Goal: Information Seeking & Learning: Learn about a topic

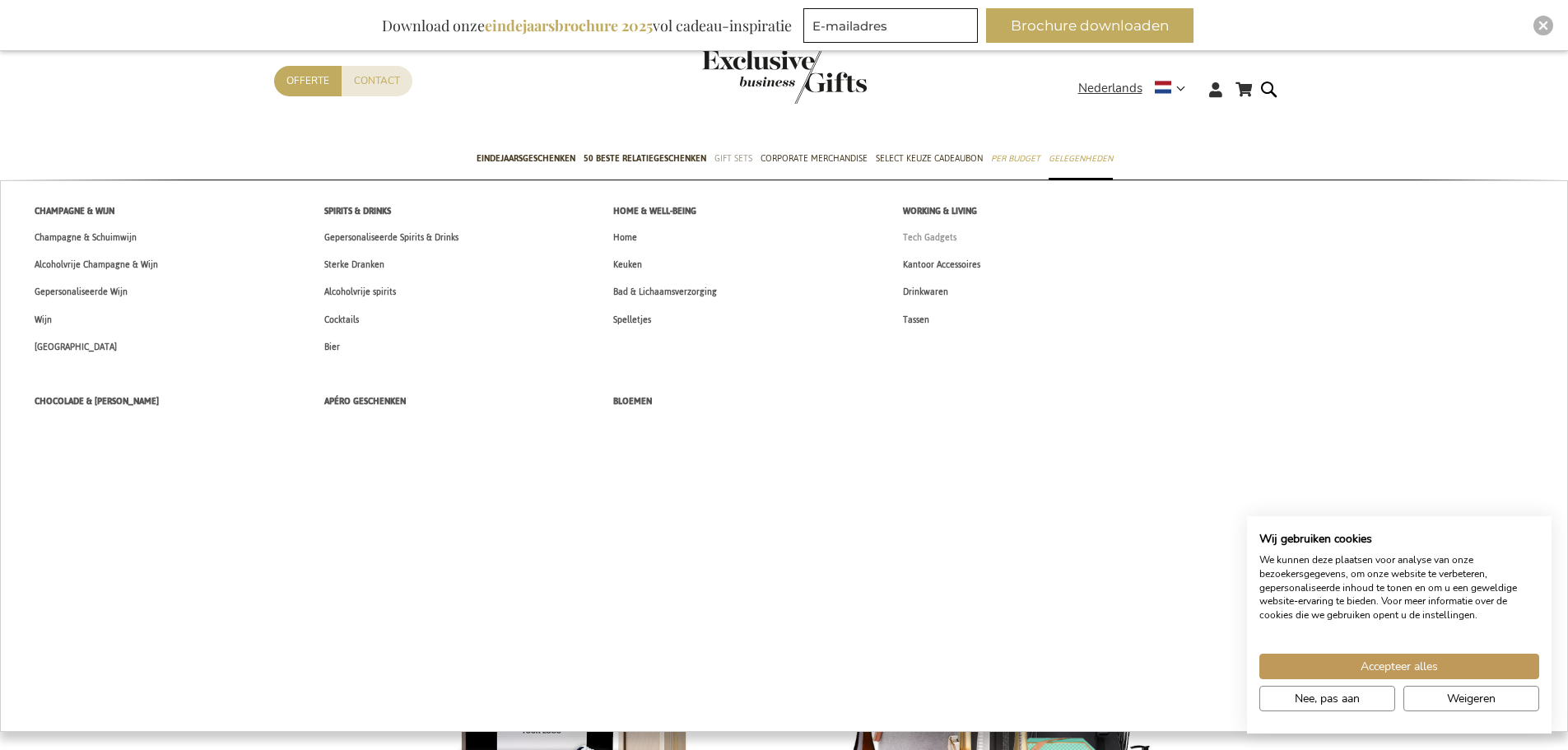
click at [912, 239] on span "Tech Gadgets" at bounding box center [930, 237] width 53 height 17
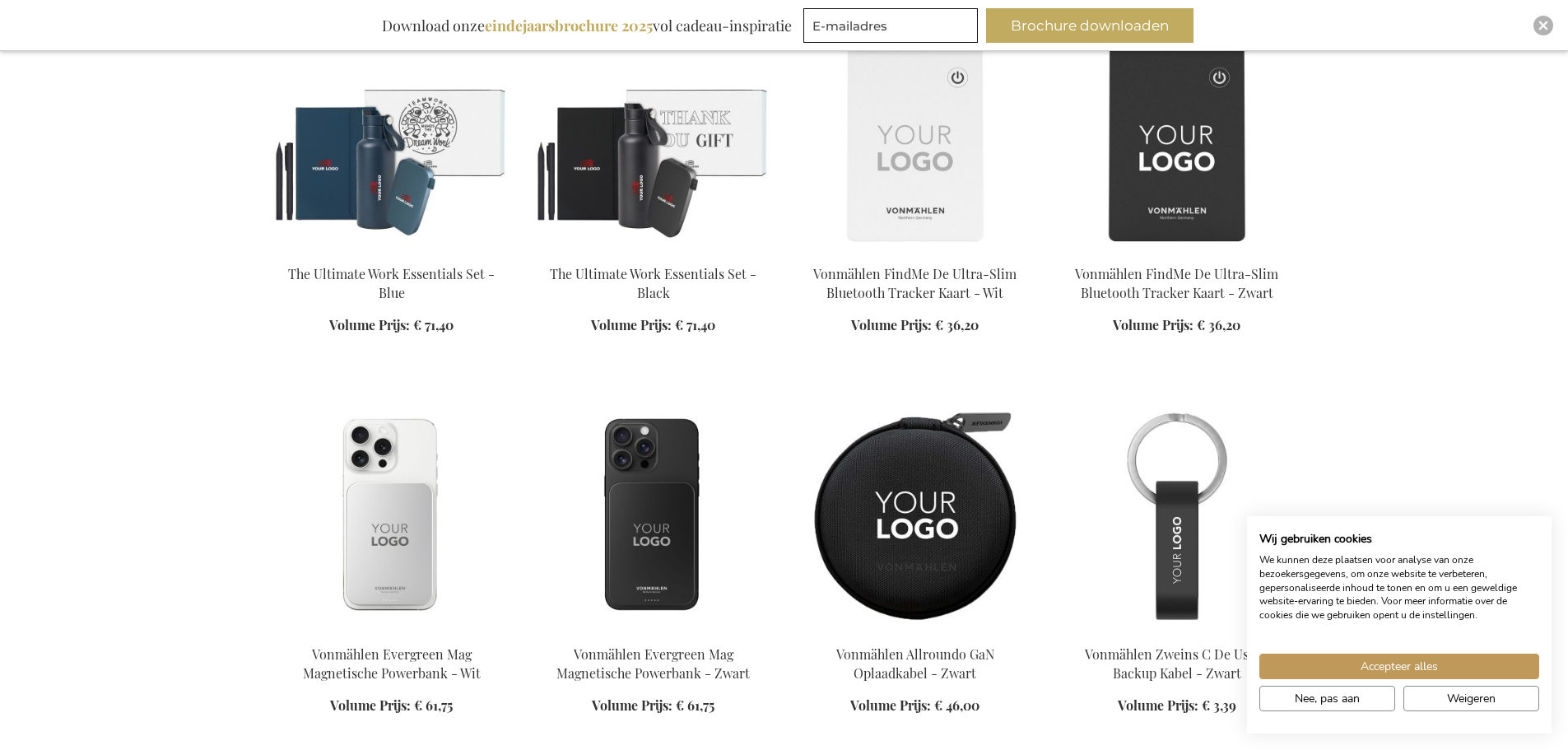
scroll to position [1318, 0]
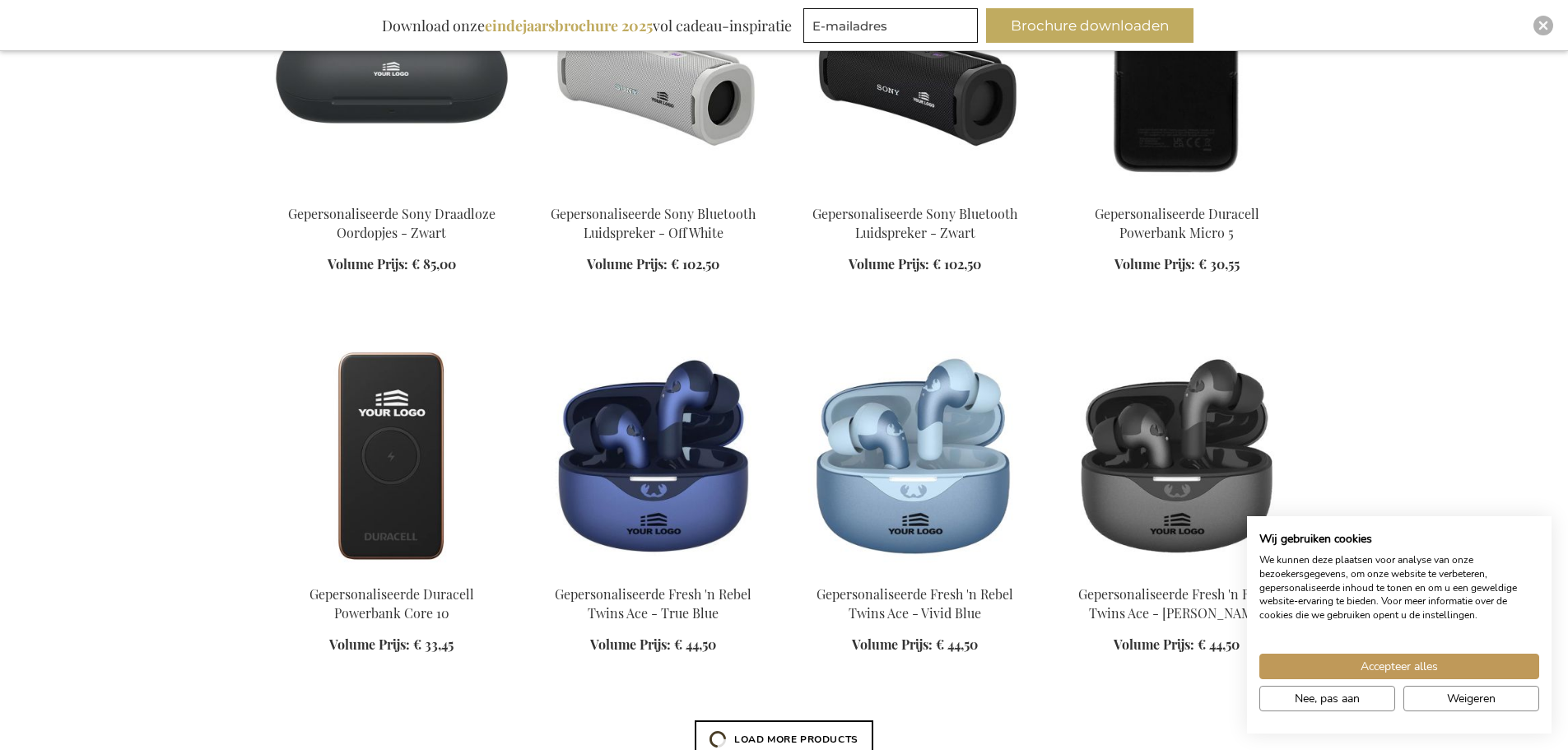
scroll to position [2306, 0]
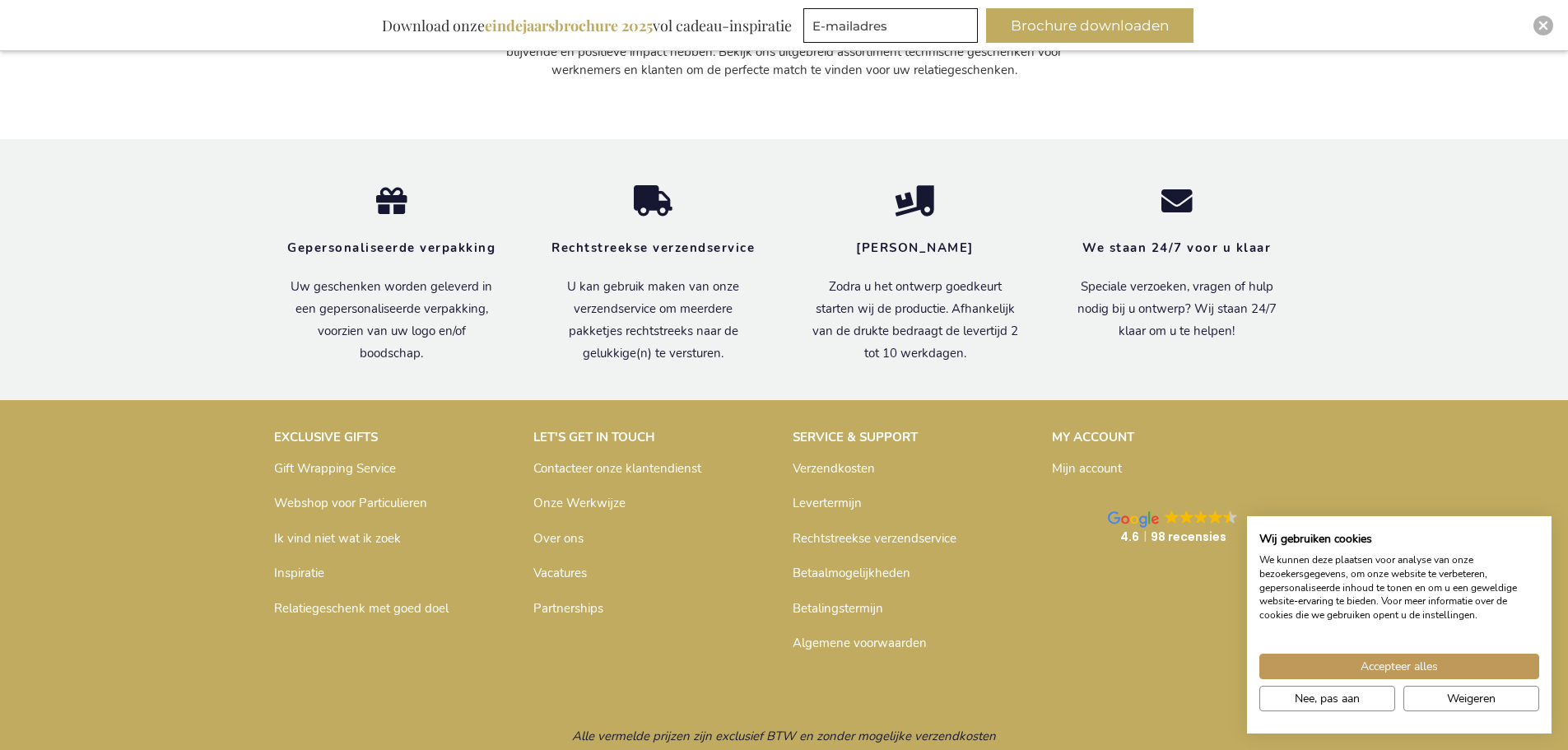
scroll to position [7178, 0]
